Goal: Check status: Check status

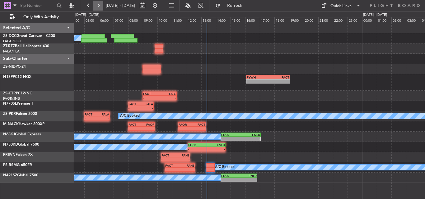
click at [97, 7] on button at bounding box center [98, 6] width 10 height 10
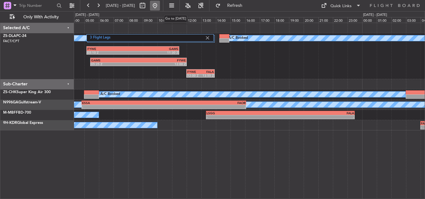
click at [160, 5] on button at bounding box center [155, 6] width 10 height 10
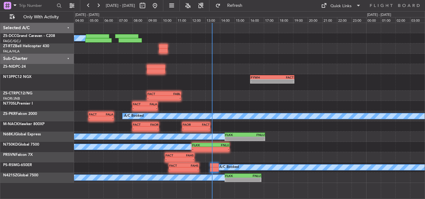
click at [262, 96] on div "- - FACT 09:00 Z FABL 11:20 Z" at bounding box center [249, 96] width 351 height 10
click at [77, 6] on button at bounding box center [72, 6] width 10 height 10
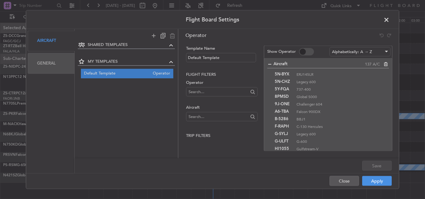
click at [40, 65] on div "General" at bounding box center [51, 63] width 47 height 21
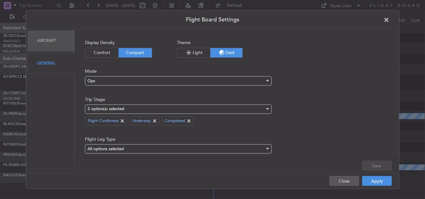
click at [389, 20] on span at bounding box center [389, 21] width 0 height 12
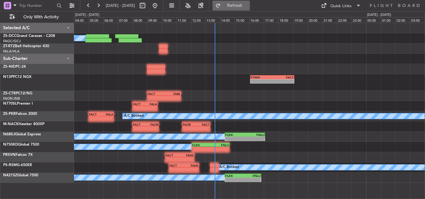
click at [240, 9] on button "Refresh" at bounding box center [230, 6] width 37 height 10
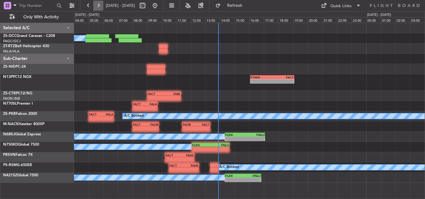
click at [98, 7] on button at bounding box center [98, 6] width 10 height 10
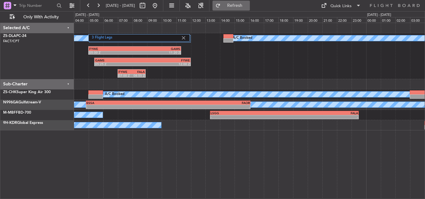
click at [245, 4] on span "Refresh" at bounding box center [235, 5] width 26 height 4
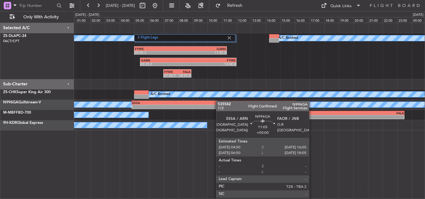
click at [236, 104] on div "3 Flight Legs A/C Booked A/C Booked FYWE 05:00 Z GAMS 11:20 Z GAMS 05:25 Z FYWE…" at bounding box center [249, 77] width 351 height 108
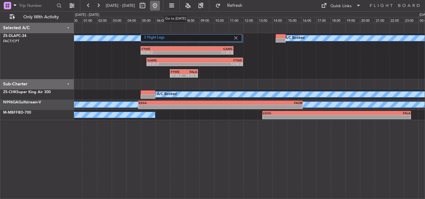
click at [160, 4] on button at bounding box center [155, 6] width 10 height 10
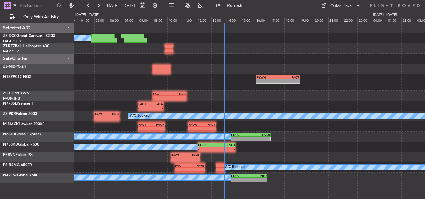
click at [225, 62] on div "A/C Booked FYWH 16:05 Z FACT 19:05 Z - - - - FACT 09:00 Z FABL 11:20 Z - - FACT…" at bounding box center [249, 103] width 351 height 160
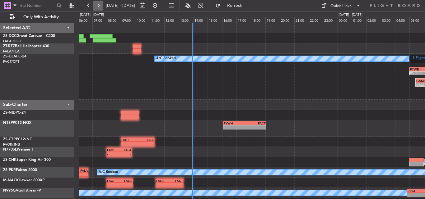
click at [99, 7] on button at bounding box center [98, 6] width 10 height 10
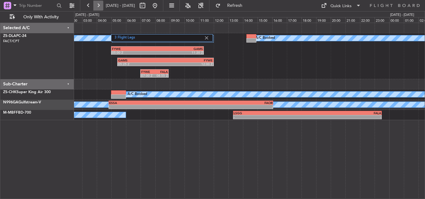
click at [95, 4] on button at bounding box center [98, 6] width 10 height 10
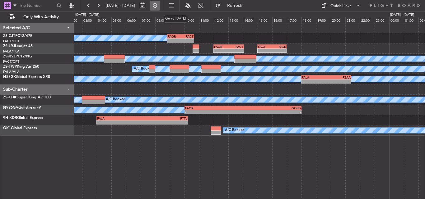
click at [160, 5] on button at bounding box center [155, 6] width 10 height 10
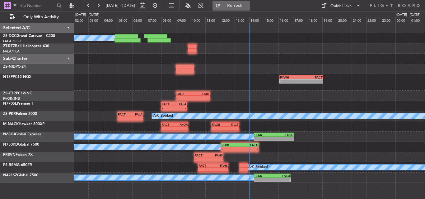
click at [250, 8] on button "Refresh" at bounding box center [230, 6] width 37 height 10
click at [98, 6] on button at bounding box center [98, 6] width 10 height 10
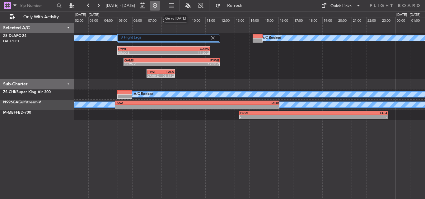
click at [160, 5] on button at bounding box center [155, 6] width 10 height 10
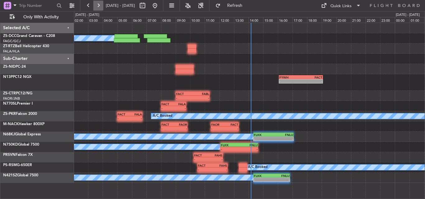
click at [98, 6] on button at bounding box center [98, 6] width 10 height 10
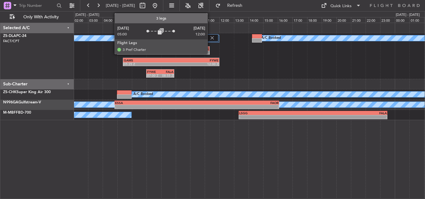
click at [210, 37] on img at bounding box center [212, 38] width 6 height 6
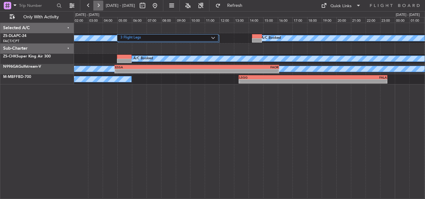
click at [98, 9] on button at bounding box center [98, 6] width 10 height 10
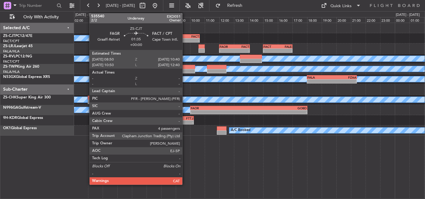
click at [185, 39] on div "-" at bounding box center [180, 41] width 13 height 4
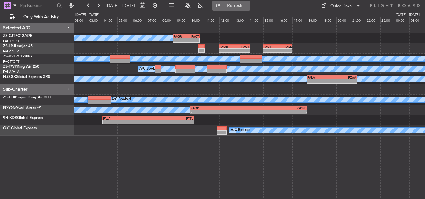
click at [238, 2] on button "Refresh" at bounding box center [230, 6] width 37 height 10
